Goal: Transaction & Acquisition: Subscribe to service/newsletter

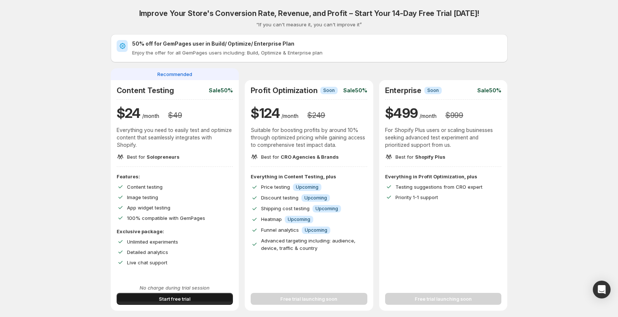
click at [202, 302] on button "Start free trial" at bounding box center [175, 298] width 117 height 12
